Goal: Task Accomplishment & Management: Use online tool/utility

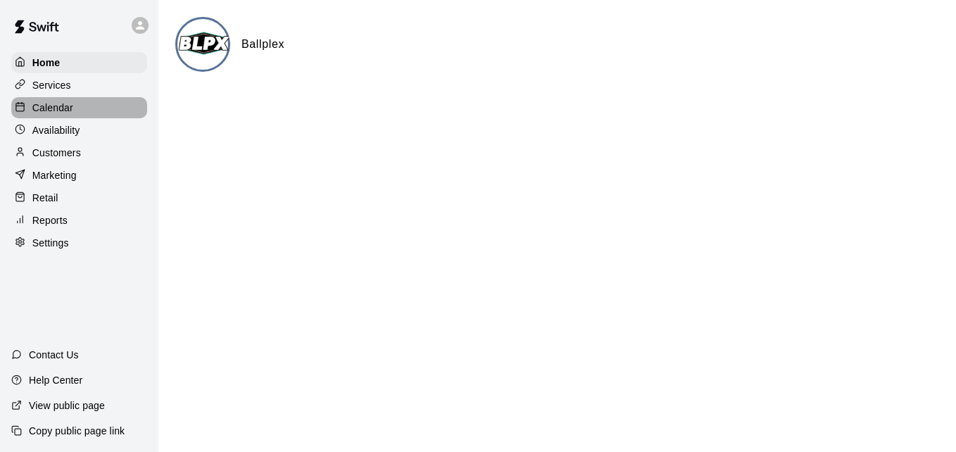
click at [89, 108] on div "Calendar" at bounding box center [79, 107] width 136 height 21
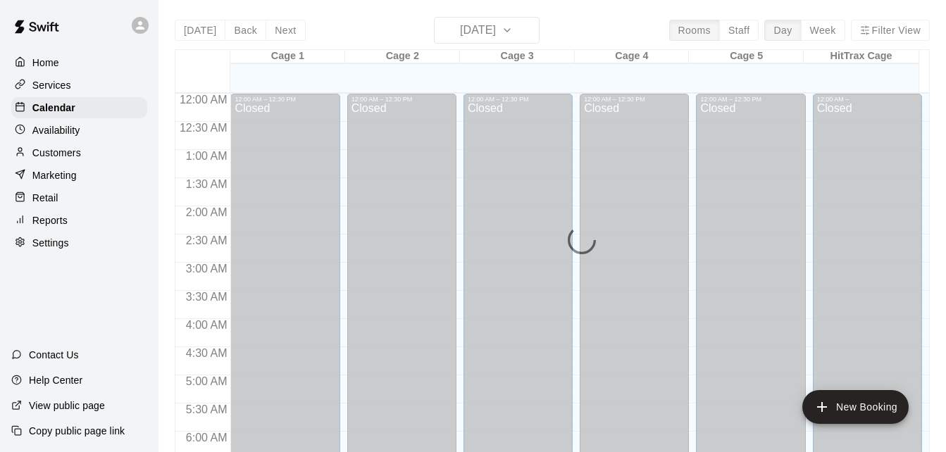
scroll to position [935, 0]
